Goal: Find specific page/section: Find specific page/section

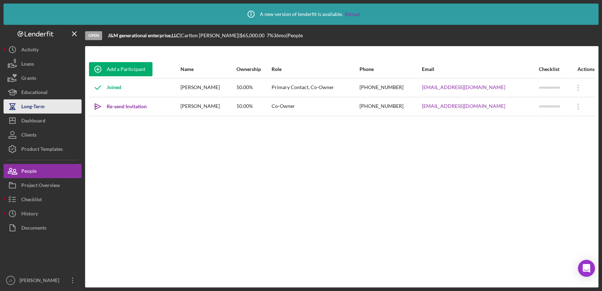
click at [57, 113] on button "Long-Term" at bounding box center [43, 106] width 78 height 14
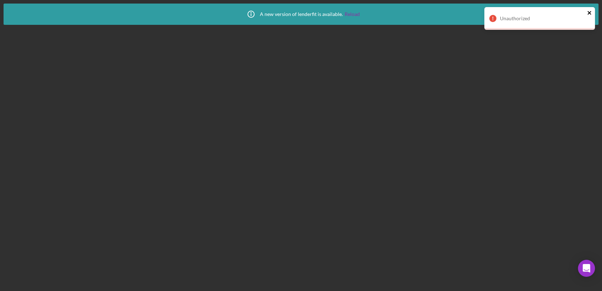
click at [588, 12] on icon "close" at bounding box center [590, 13] width 4 height 4
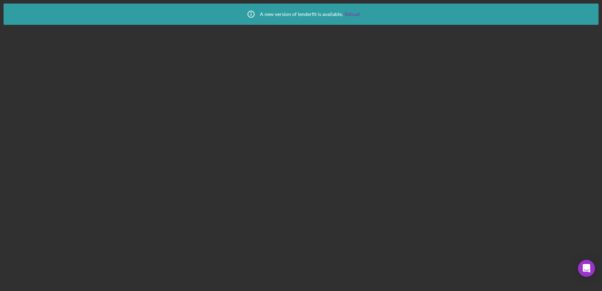
click at [3, 1] on div "Icon/Info A new version of lenderfit is available. Reload" at bounding box center [301, 145] width 602 height 291
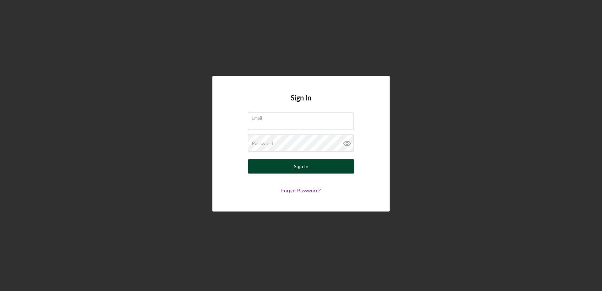
type input "[PERSON_NAME][EMAIL_ADDRESS][PERSON_NAME][DOMAIN_NAME]"
click at [281, 169] on button "Sign In" at bounding box center [301, 166] width 106 height 14
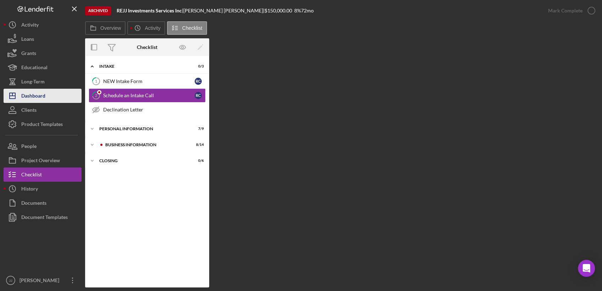
click at [48, 92] on button "Icon/Dashboard Dashboard" at bounding box center [43, 96] width 78 height 14
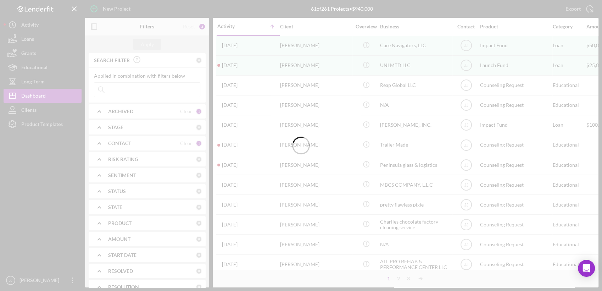
click at [140, 90] on div at bounding box center [301, 145] width 602 height 291
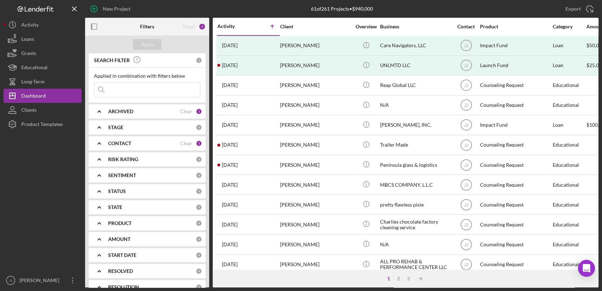
click at [139, 91] on input at bounding box center [147, 90] width 106 height 14
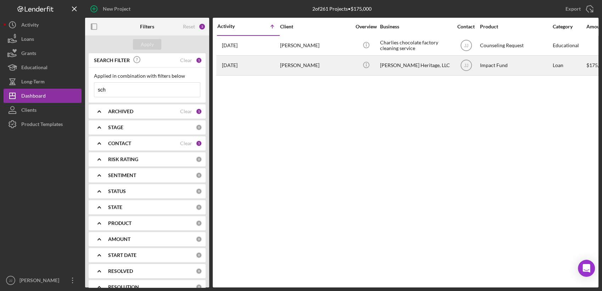
type input "sch"
click at [426, 70] on div "[PERSON_NAME] Heritage, LLC" at bounding box center [415, 65] width 71 height 19
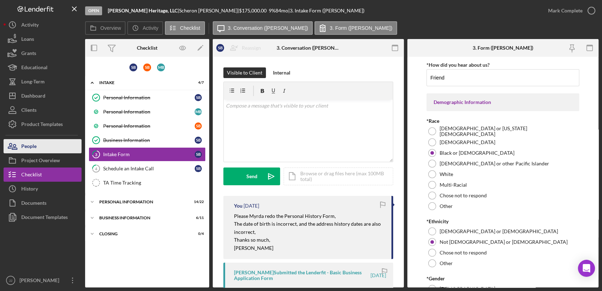
click at [48, 148] on button "People" at bounding box center [43, 146] width 78 height 14
